Goal: Task Accomplishment & Management: Use online tool/utility

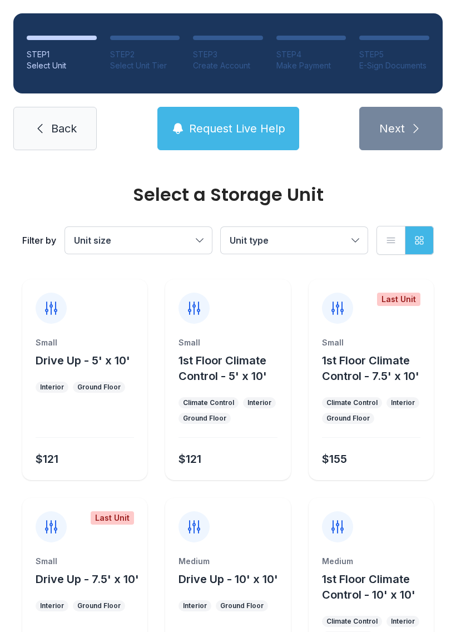
click at [37, 125] on icon at bounding box center [39, 128] width 13 height 13
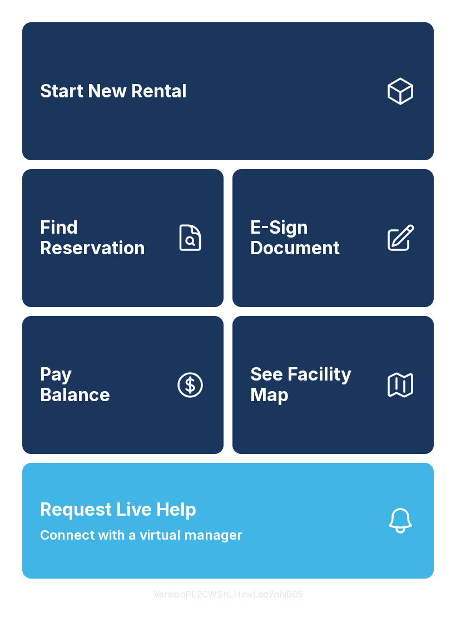
click at [333, 245] on span "E-Sign Document" at bounding box center [313, 237] width 126 height 41
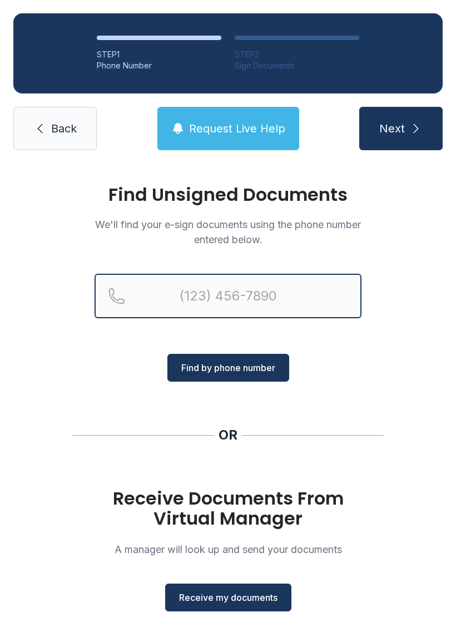
click at [215, 300] on input "Reservation phone number" at bounding box center [228, 296] width 267 height 44
type input "[PHONE_NUMBER]"
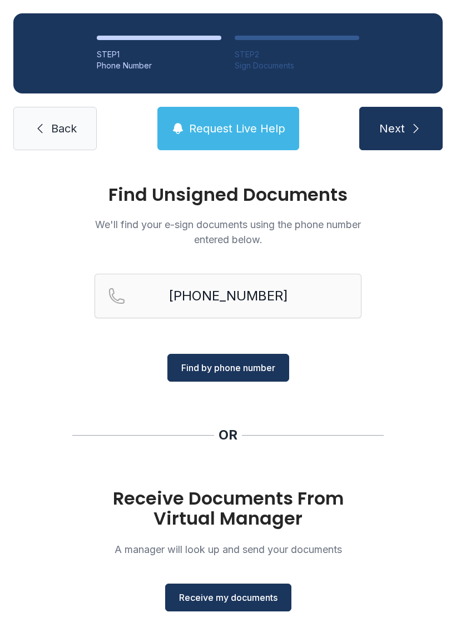
click at [261, 362] on span "Find by phone number" at bounding box center [228, 367] width 94 height 13
click at [264, 370] on span "Find by phone number" at bounding box center [228, 367] width 94 height 13
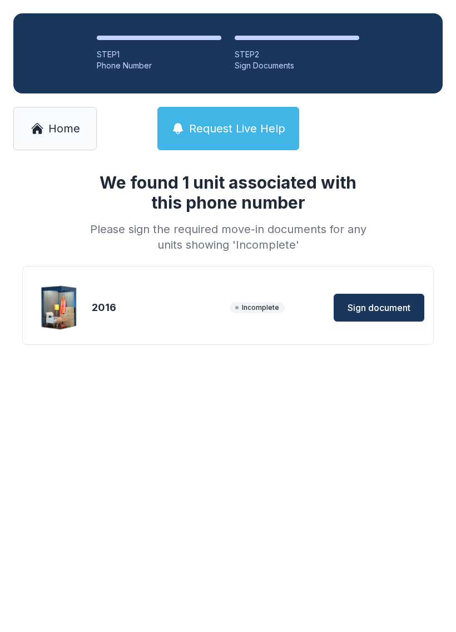
click at [368, 305] on span "Sign document" at bounding box center [379, 307] width 63 height 13
